Goal: Find contact information: Find contact information

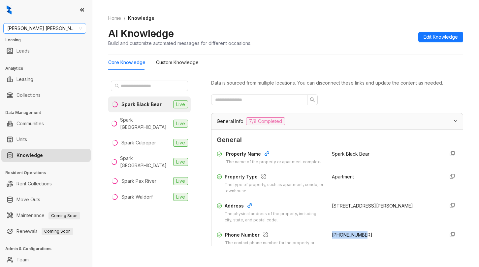
click at [62, 23] on span "[PERSON_NAME] [PERSON_NAME]" at bounding box center [44, 28] width 75 height 10
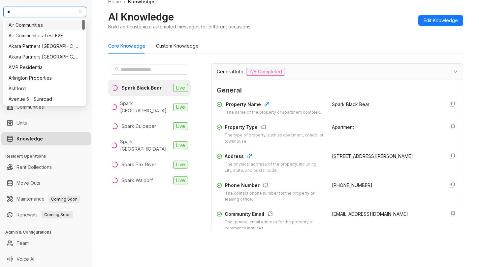
type input "**"
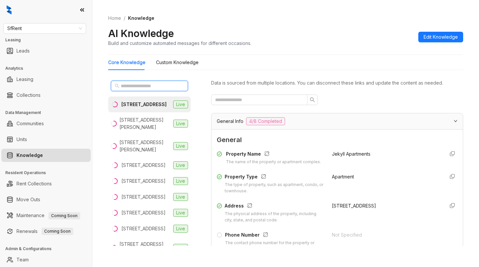
click at [164, 85] on input "text" at bounding box center [150, 85] width 58 height 7
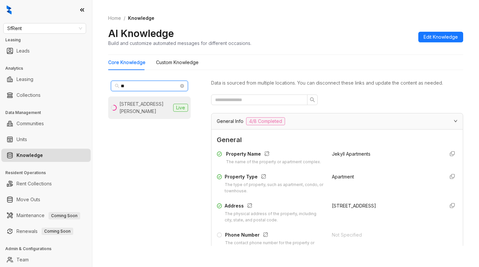
type input "**"
click at [152, 106] on div "[STREET_ADDRESS][PERSON_NAME]" at bounding box center [145, 107] width 51 height 15
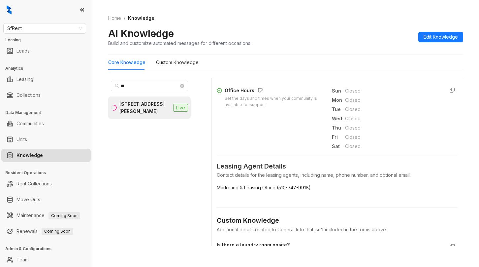
scroll to position [264, 0]
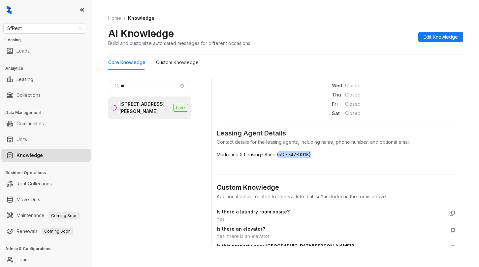
drag, startPoint x: 278, startPoint y: 160, endPoint x: 310, endPoint y: 162, distance: 32.1
click at [310, 158] on span "Marketing & Leasing Office (510-747-9918)" at bounding box center [337, 154] width 241 height 7
click at [313, 170] on form "General Property Name The name of the property or apartment complex. [PERSON_NA…" at bounding box center [337, 157] width 241 height 573
drag, startPoint x: 278, startPoint y: 161, endPoint x: 308, endPoint y: 158, distance: 30.1
click at [308, 158] on span "Marketing & Leasing Office (510-747-9918)" at bounding box center [337, 154] width 241 height 7
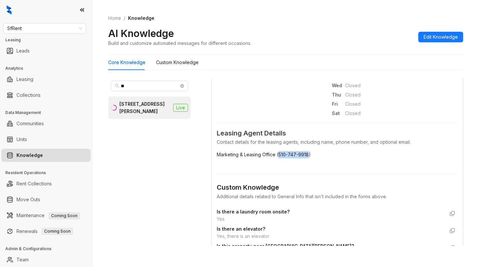
copy span "[PHONE_NUMBER]"
